Goal: Task Accomplishment & Management: Manage account settings

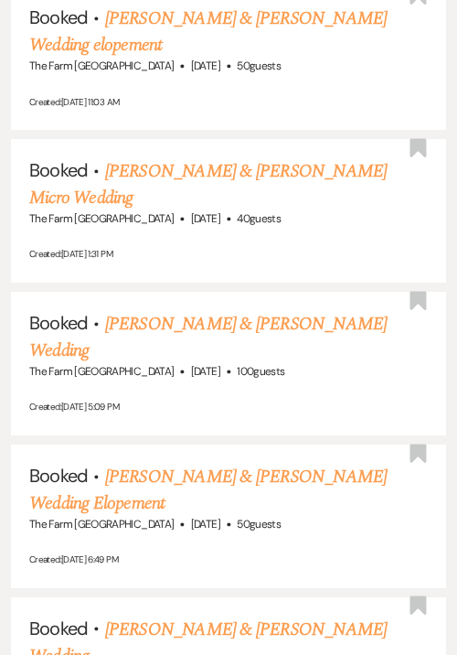
scroll to position [1274, 0]
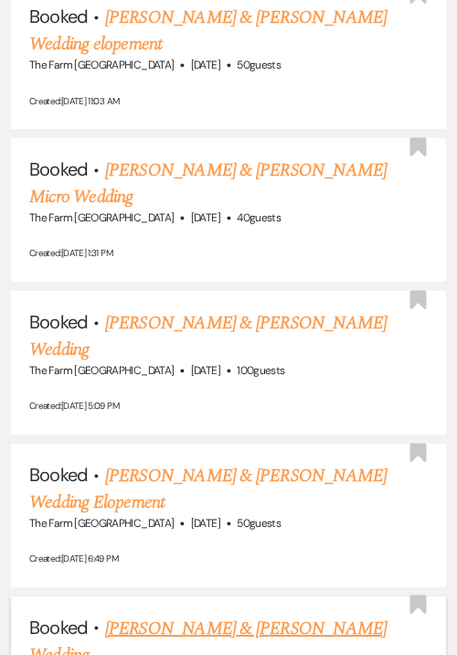
click at [185, 615] on link "[PERSON_NAME] & [PERSON_NAME] Wedding" at bounding box center [208, 642] width 358 height 54
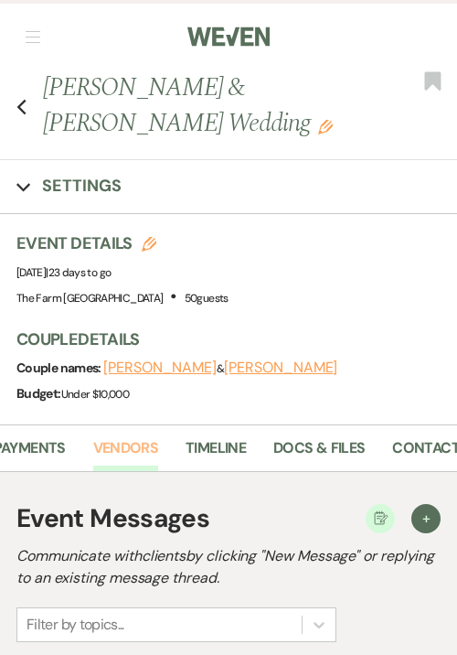
scroll to position [0, 301]
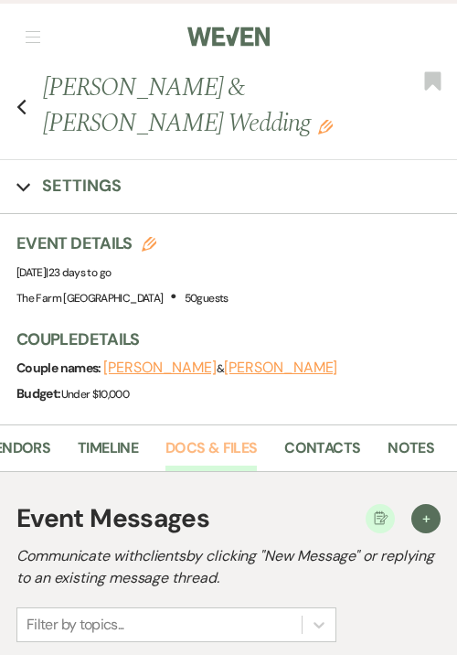
click at [220, 437] on link "Docs & Files" at bounding box center [211, 453] width 91 height 35
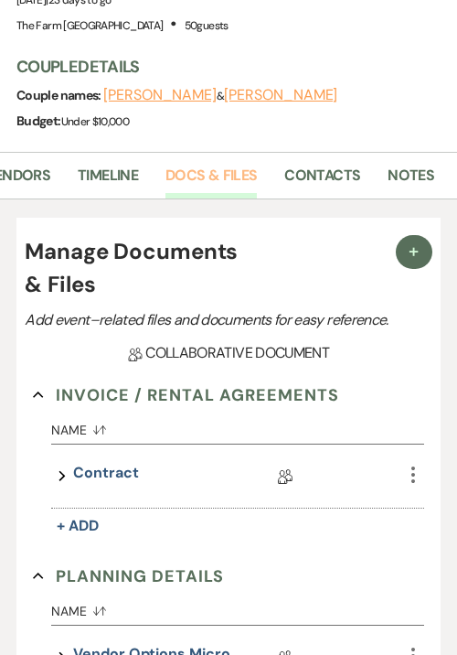
scroll to position [386, 0]
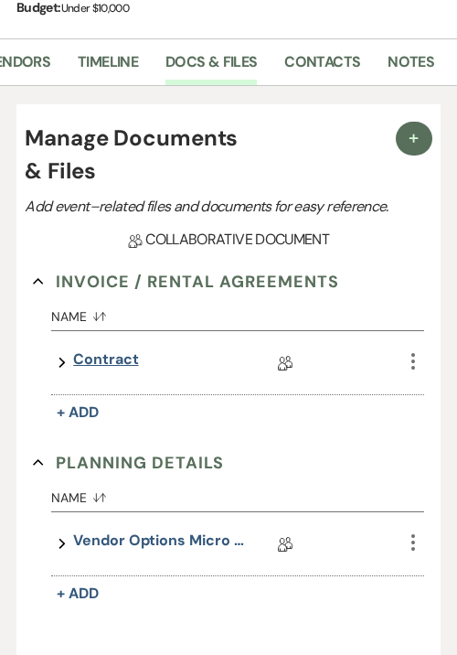
click at [95, 361] on link "Contract" at bounding box center [105, 362] width 65 height 28
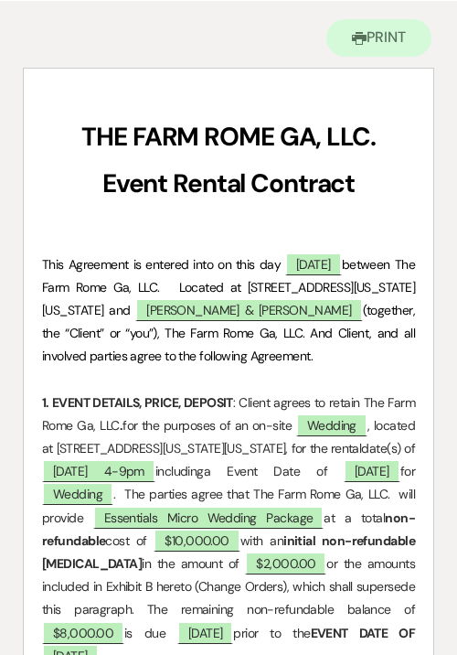
scroll to position [196, 0]
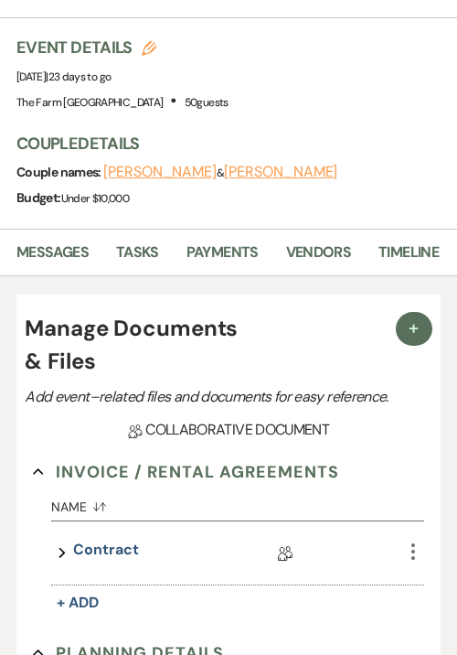
scroll to position [386, 0]
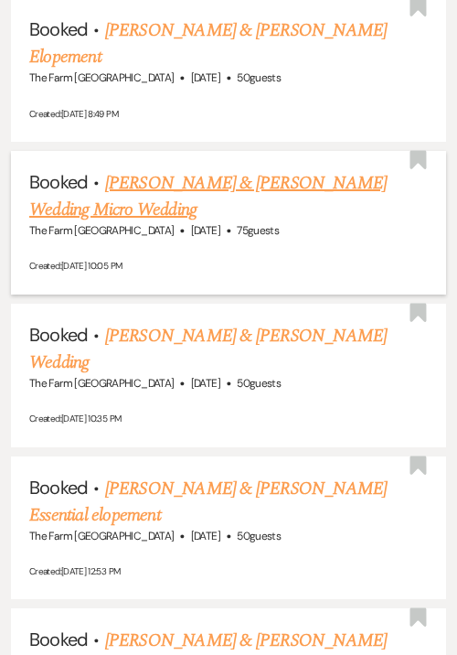
scroll to position [3402, 0]
